Goal: Task Accomplishment & Management: Manage account settings

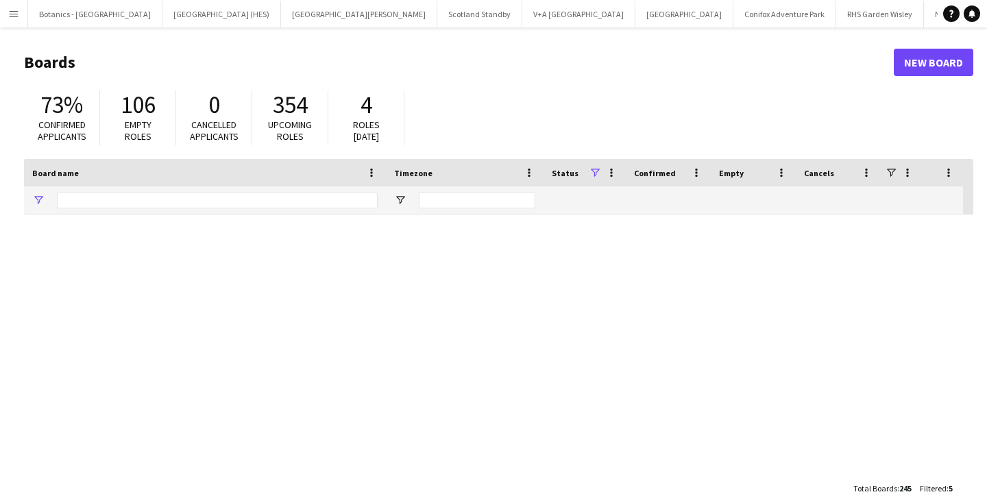
type input "******"
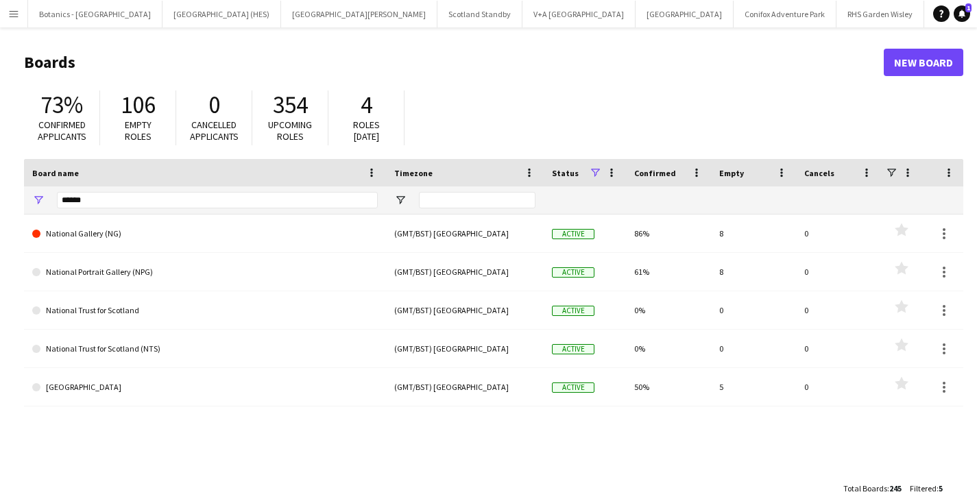
click at [20, 18] on button "Menu" at bounding box center [13, 13] width 27 height 27
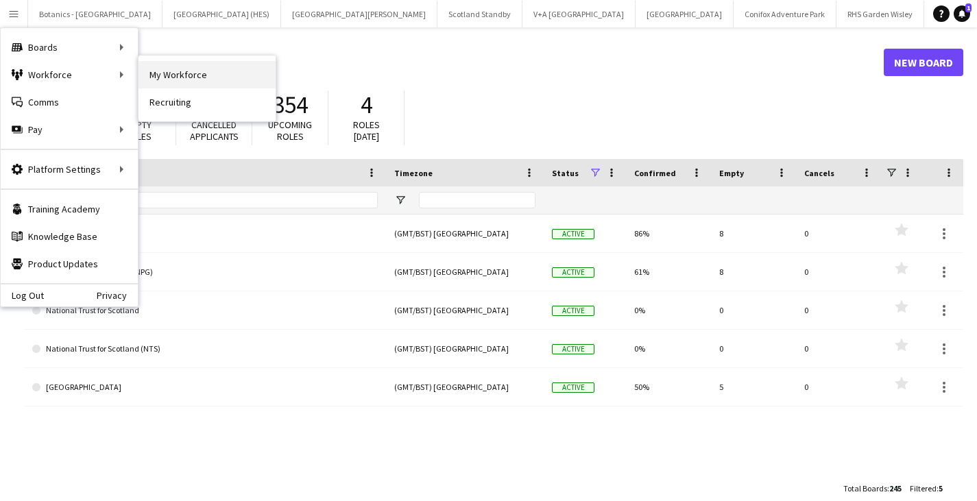
click at [205, 71] on link "My Workforce" at bounding box center [206, 74] width 137 height 27
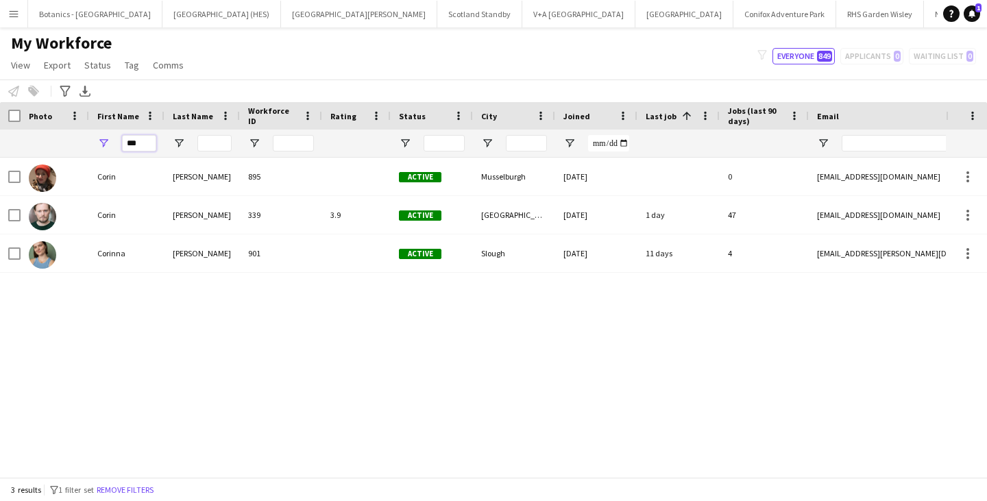
drag, startPoint x: 144, startPoint y: 145, endPoint x: 116, endPoint y: 147, distance: 28.2
click at [116, 147] on div "***" at bounding box center [126, 143] width 75 height 27
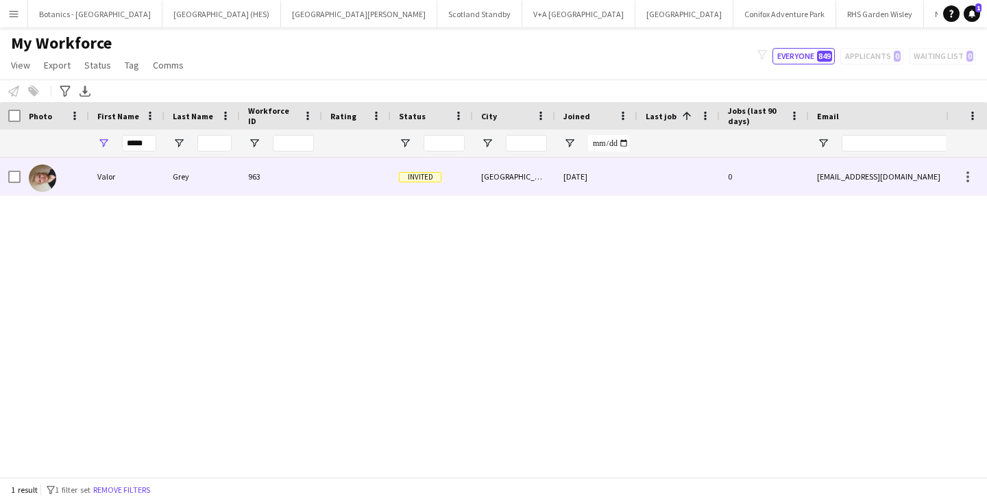
click at [123, 178] on div "Valor" at bounding box center [126, 177] width 75 height 38
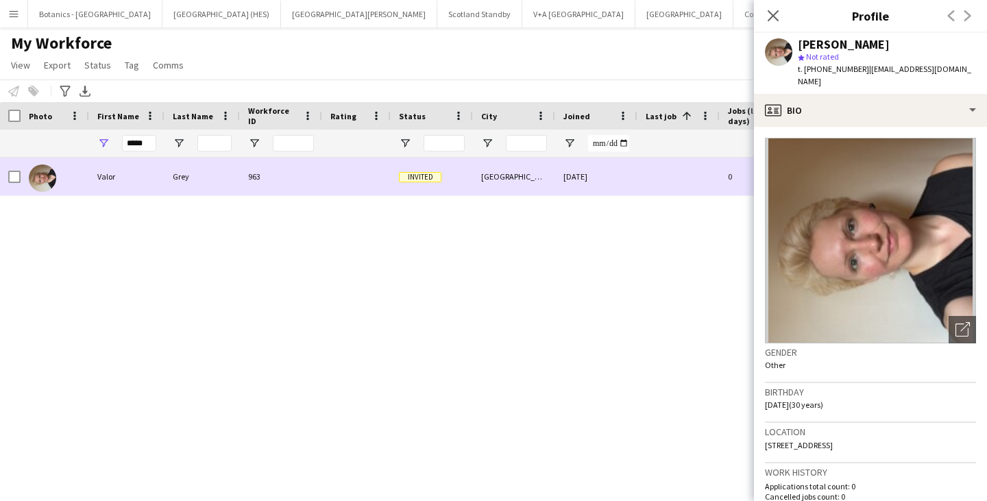
click at [594, 182] on div "[DATE]" at bounding box center [596, 177] width 82 height 38
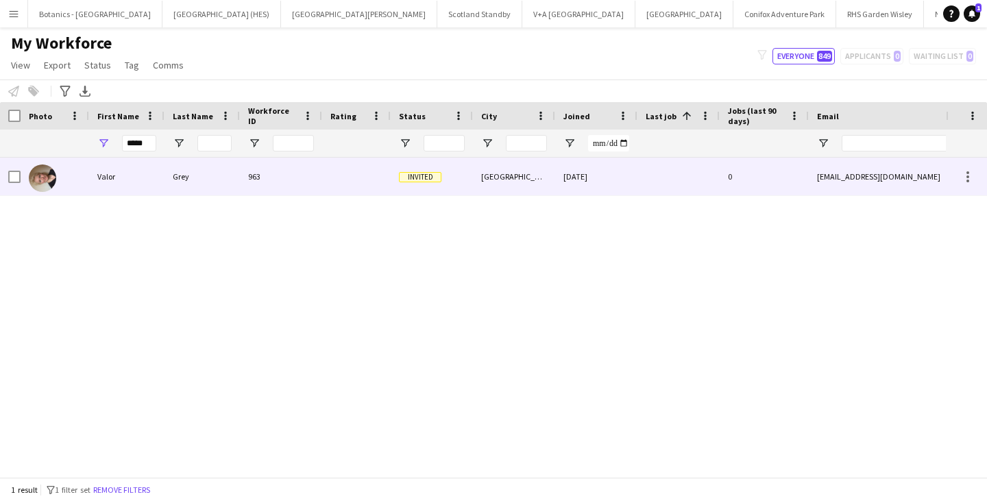
click at [957, 178] on app-workforce-actions-cell at bounding box center [966, 177] width 19 height 16
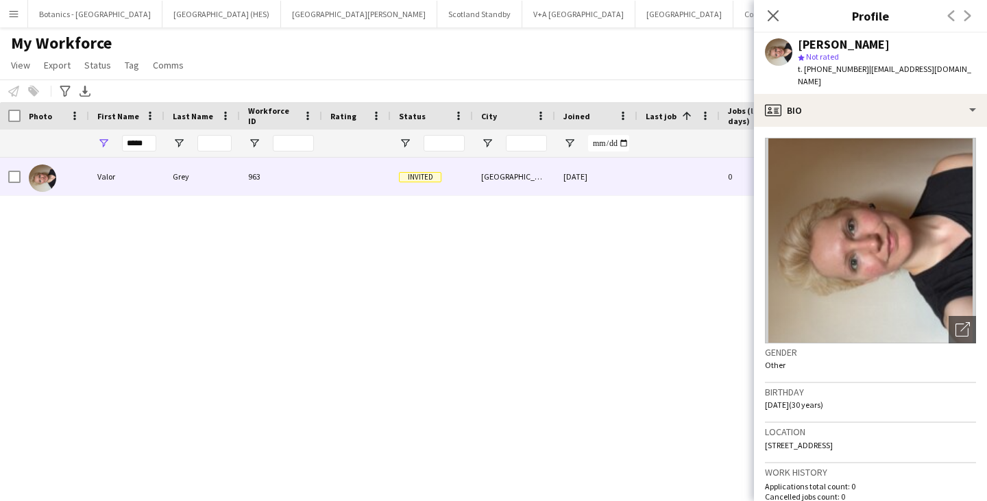
click at [678, 206] on div "Valor Grey 963 Invited [GEOGRAPHIC_DATA] [DATE] 0 [EMAIL_ADDRESS][DOMAIN_NAME] …" at bounding box center [473, 312] width 946 height 309
click at [682, 314] on div "Valor Grey 963 Invited [GEOGRAPHIC_DATA] [DATE] 0 [EMAIL_ADDRESS][DOMAIN_NAME] …" at bounding box center [473, 312] width 946 height 309
click at [772, 0] on div "Close pop-in" at bounding box center [773, 16] width 38 height 32
click at [771, 9] on icon "Close pop-in" at bounding box center [772, 15] width 13 height 13
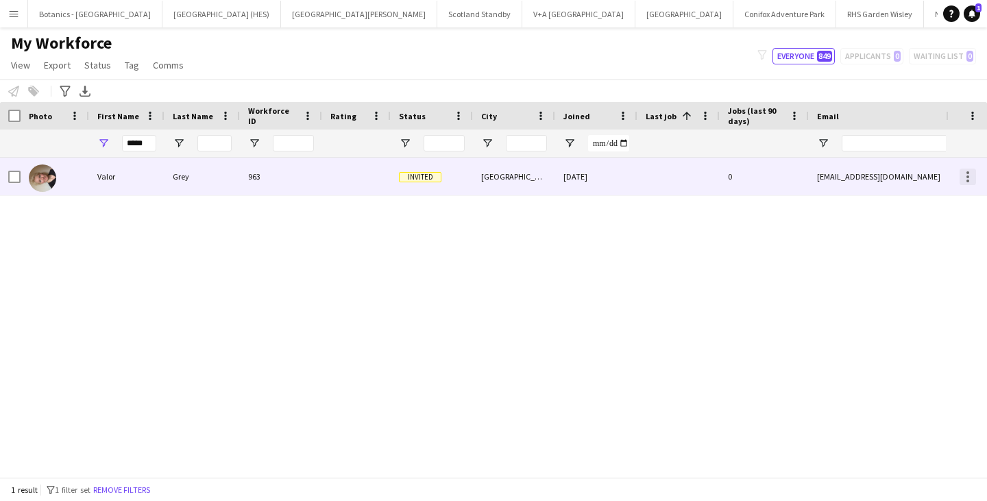
click at [968, 175] on div at bounding box center [967, 177] width 16 height 16
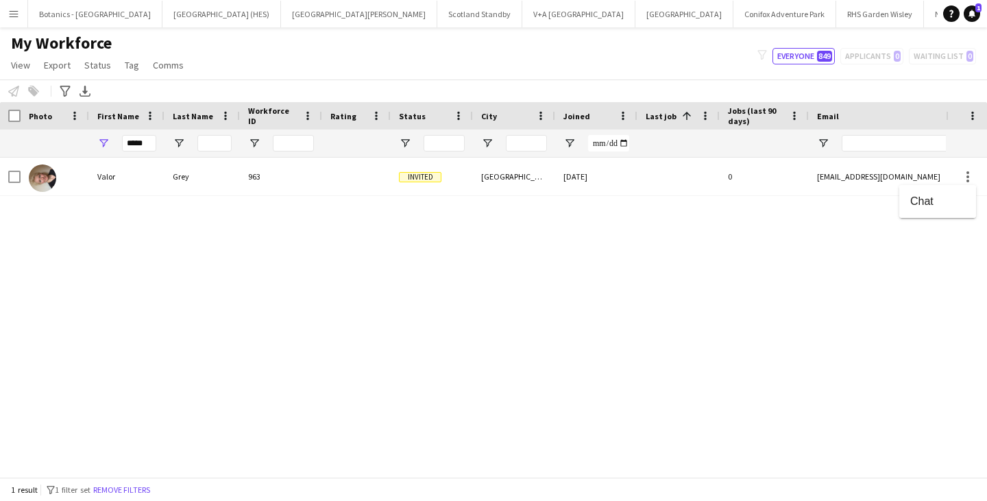
click at [861, 227] on div at bounding box center [493, 250] width 987 height 501
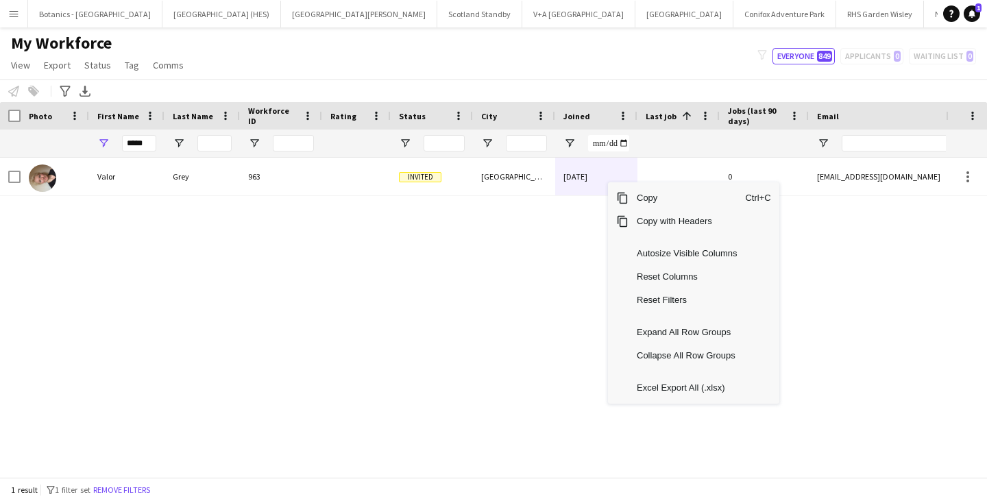
click at [243, 344] on div "Valor Grey 963 Invited [GEOGRAPHIC_DATA] [DATE] 0 [EMAIL_ADDRESS][DOMAIN_NAME] …" at bounding box center [473, 312] width 946 height 309
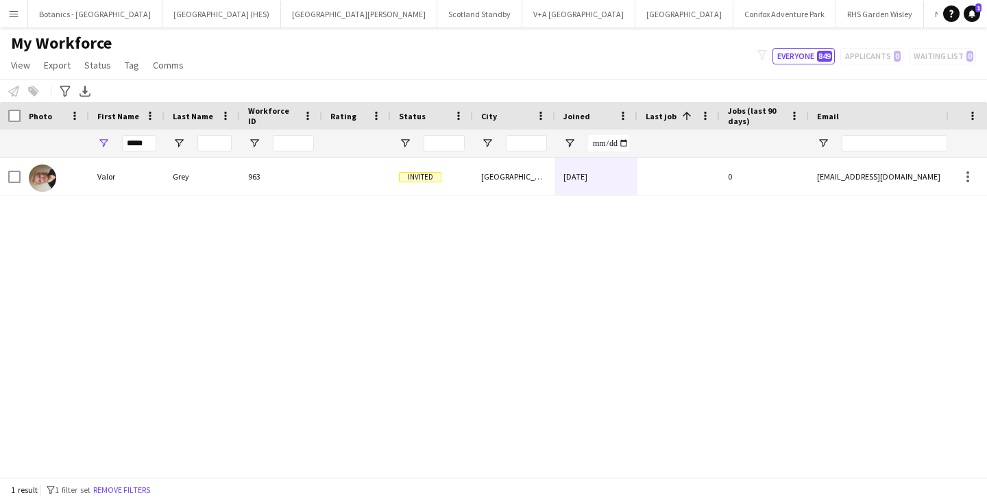
click at [21, 12] on button "Menu" at bounding box center [13, 13] width 27 height 27
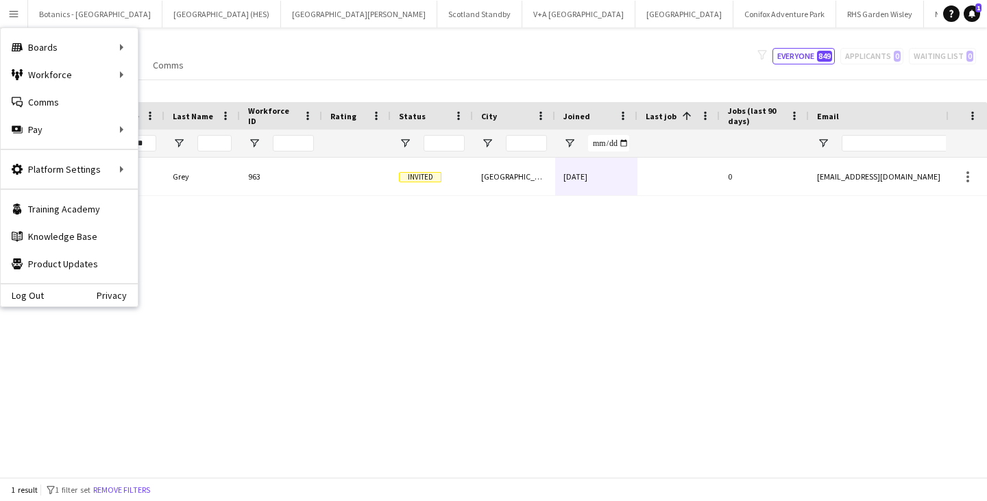
click at [373, 317] on div "Valor Grey 963 Invited [GEOGRAPHIC_DATA] [DATE] 0 [EMAIL_ADDRESS][DOMAIN_NAME] …" at bounding box center [473, 312] width 946 height 309
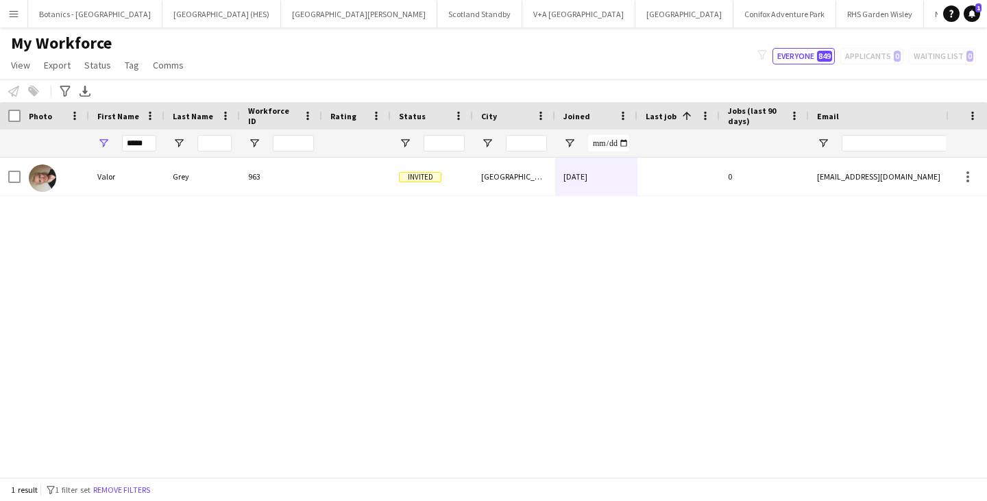
click at [148, 265] on div "Valor Grey 963 Invited [GEOGRAPHIC_DATA] [DATE] 0 [EMAIL_ADDRESS][DOMAIN_NAME] …" at bounding box center [473, 312] width 946 height 309
click at [149, 138] on input "*****" at bounding box center [139, 143] width 34 height 16
type input "*"
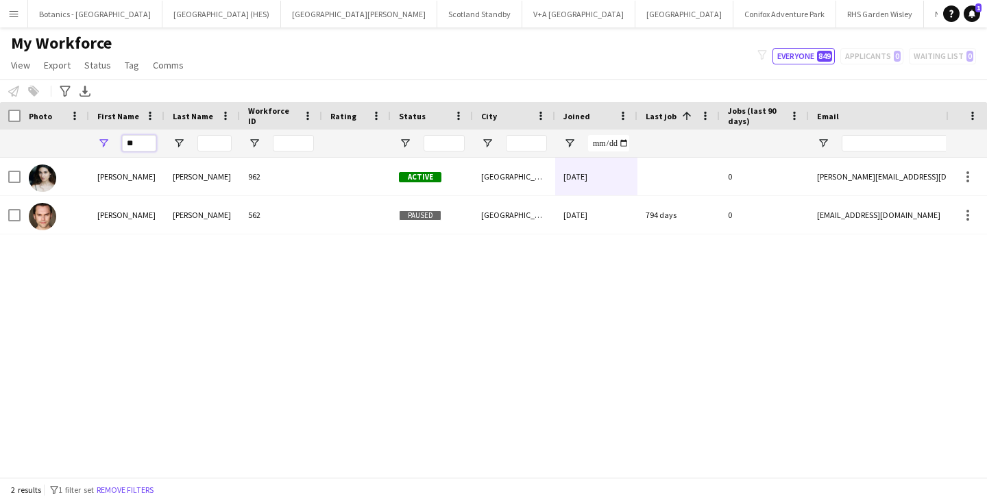
type input "*"
